Goal: Transaction & Acquisition: Book appointment/travel/reservation

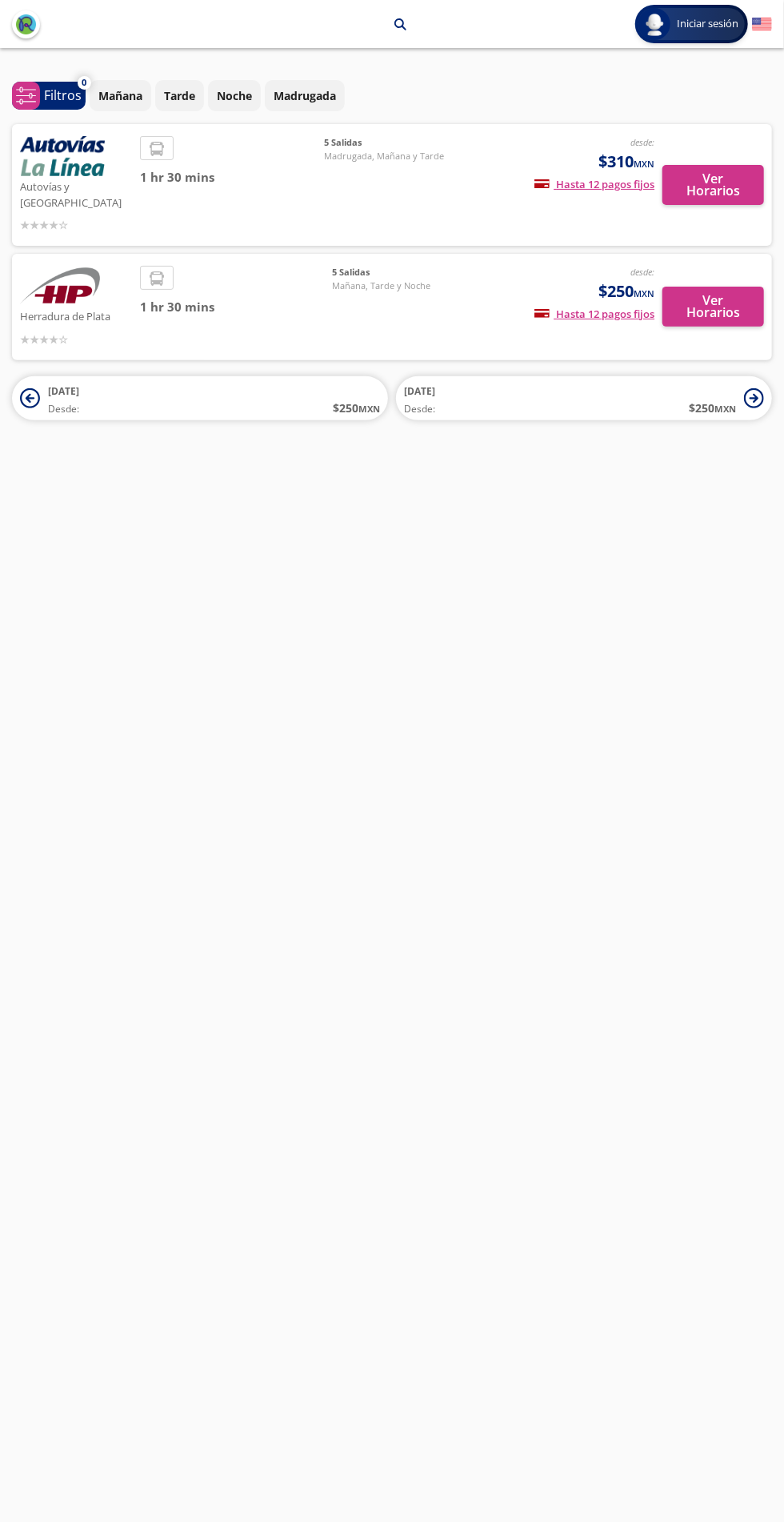
click at [79, 277] on img at bounding box center [60, 285] width 80 height 40
click at [726, 299] on button "Ver Horarios" at bounding box center [713, 306] width 102 height 40
click at [742, 187] on button "Ver Horarios" at bounding box center [713, 185] width 102 height 40
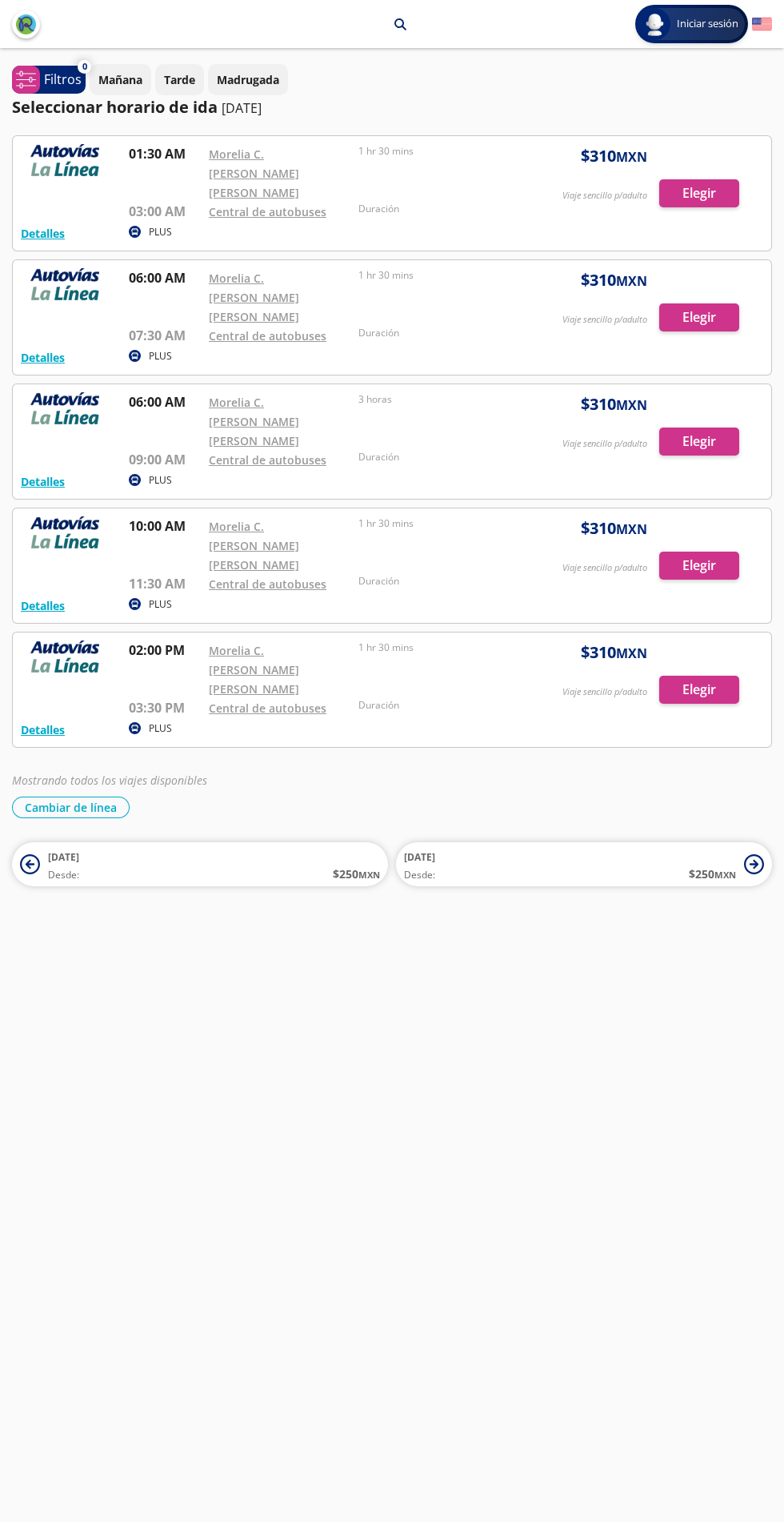
scroll to position [19, 0]
